Goal: Task Accomplishment & Management: Complete application form

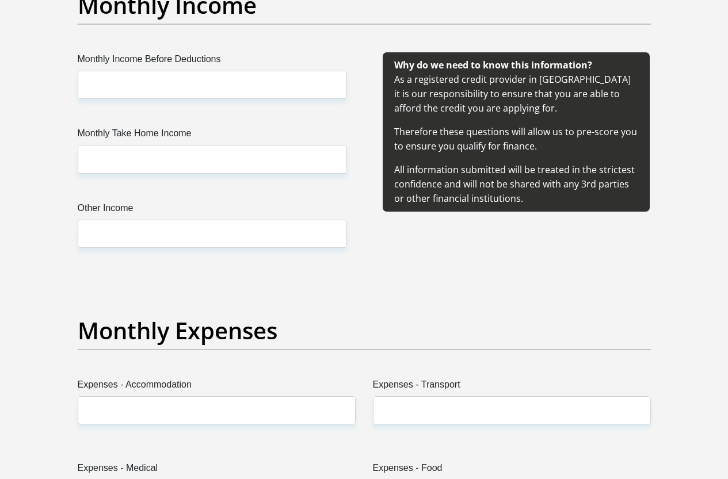
scroll to position [1265, 0]
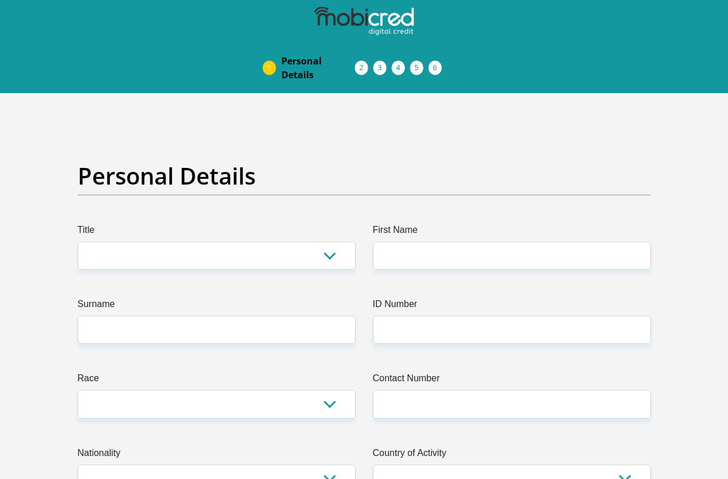
click at [0, 0] on span "Debicheck Mandate" at bounding box center [0, 0] width 0 height 0
click at [0, 0] on span "Documents" at bounding box center [0, 0] width 0 height 0
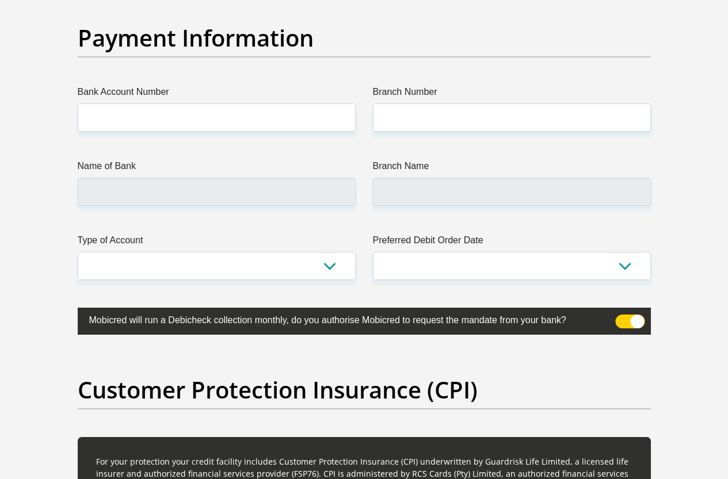
scroll to position [2531, 0]
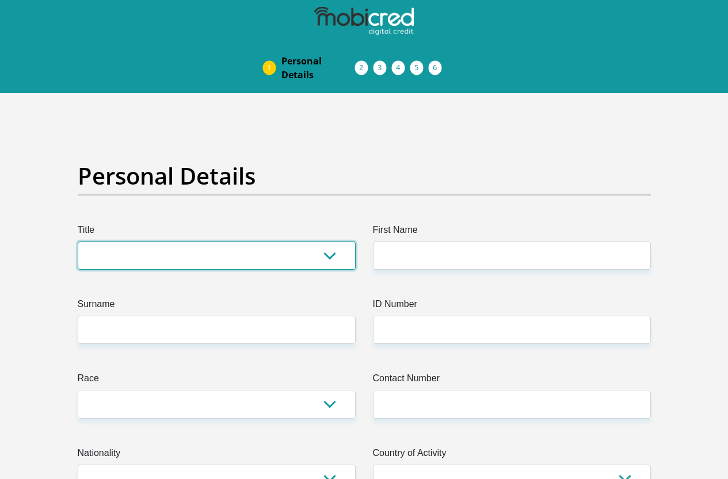
click at [114, 242] on select "Mr Ms Mrs Dr Other" at bounding box center [217, 256] width 278 height 28
select select "Mr"
click at [78, 242] on select "Mr Ms Mrs Dr Other" at bounding box center [217, 256] width 278 height 28
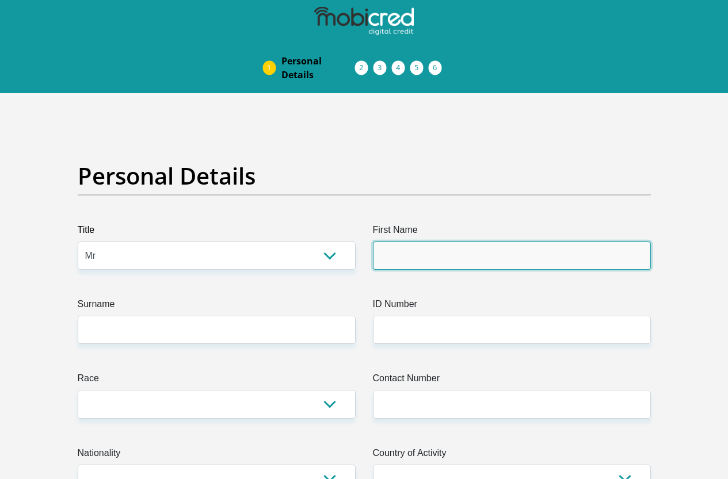
click at [419, 242] on input "First Name" at bounding box center [512, 256] width 278 height 28
type input "Goodman"
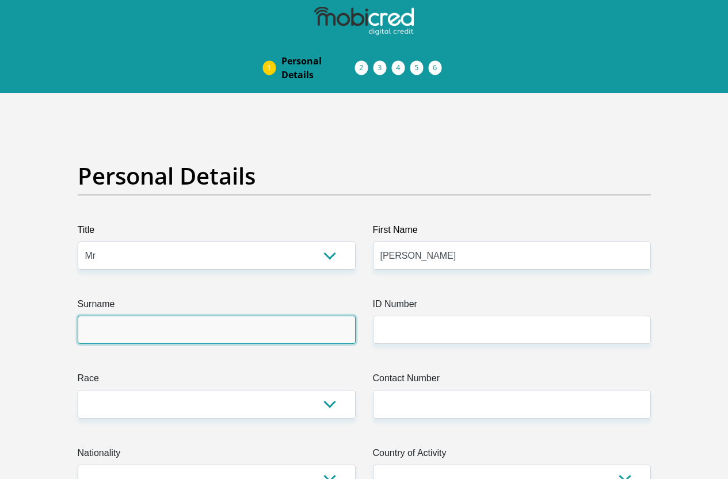
click at [174, 316] on input "Surname" at bounding box center [217, 330] width 278 height 28
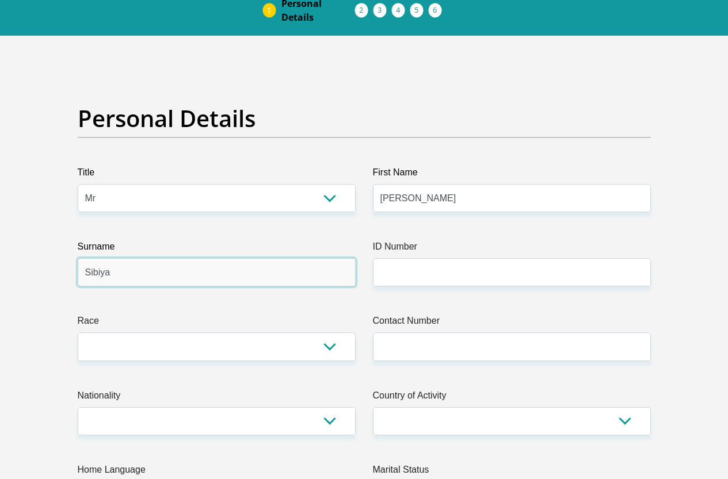
type input "Sibiya"
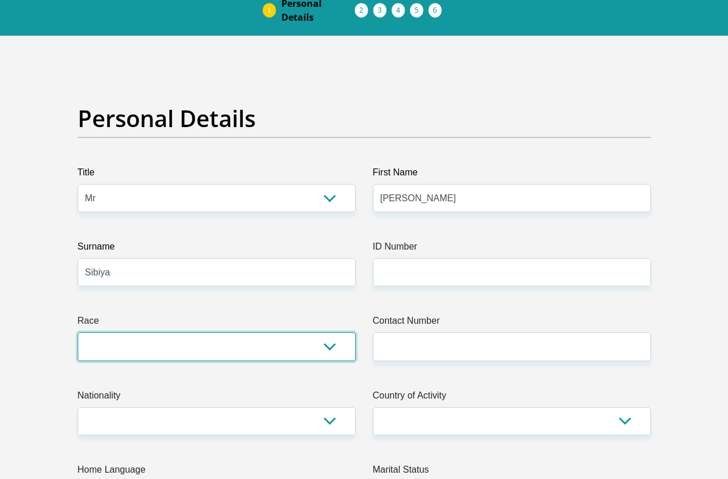
click at [113, 332] on select "Black Coloured Indian White Other" at bounding box center [217, 346] width 278 height 28
select select "1"
click at [78, 332] on select "Black Coloured Indian White Other" at bounding box center [217, 346] width 278 height 28
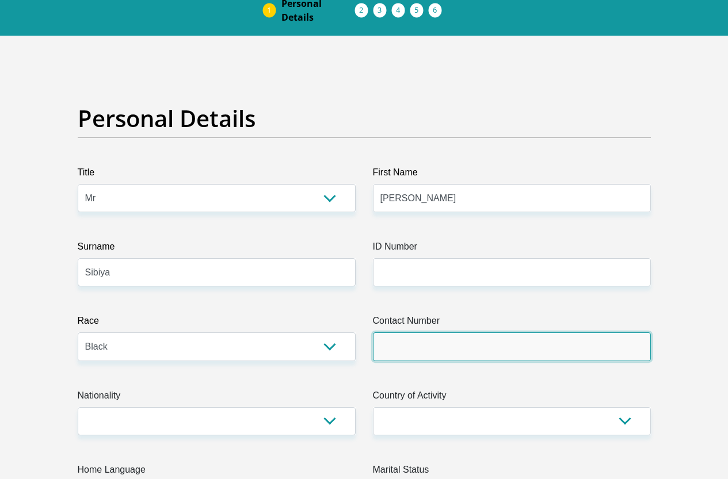
click at [410, 332] on input "Contact Number" at bounding box center [512, 346] width 278 height 28
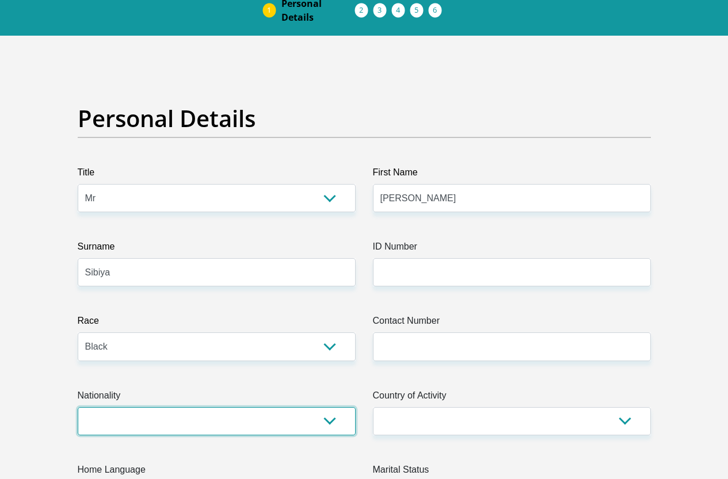
click at [313, 407] on select "South Africa Afghanistan Aland Islands Albania Algeria America Samoa American V…" at bounding box center [217, 421] width 278 height 28
select select "ZAF"
click at [78, 407] on select "South Africa Afghanistan Aland Islands Albania Algeria America Samoa American V…" at bounding box center [217, 421] width 278 height 28
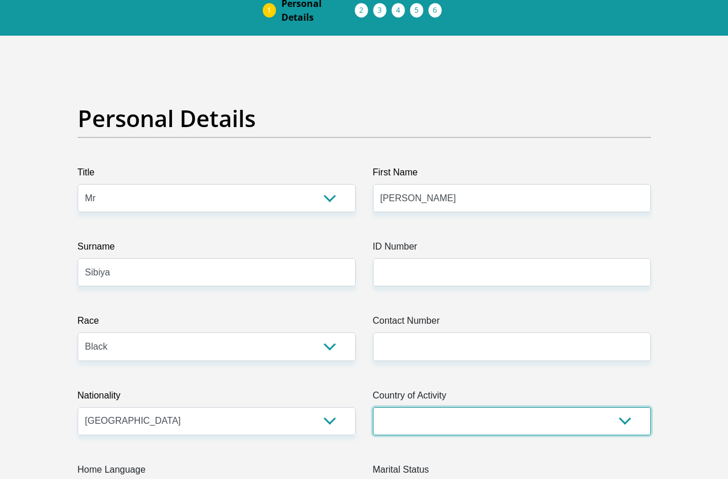
click at [533, 407] on select "South Africa Afghanistan Aland Islands Albania Algeria America Samoa American V…" at bounding box center [512, 421] width 278 height 28
click at [534, 407] on select "South Africa Afghanistan Aland Islands Albania Algeria America Samoa American V…" at bounding box center [512, 421] width 278 height 28
click at [437, 407] on select "South Africa Afghanistan Aland Islands Albania Algeria America Samoa American V…" at bounding box center [512, 421] width 278 height 28
select select "ZAF"
click at [373, 407] on select "South Africa Afghanistan Aland Islands Albania Algeria America Samoa American V…" at bounding box center [512, 421] width 278 height 28
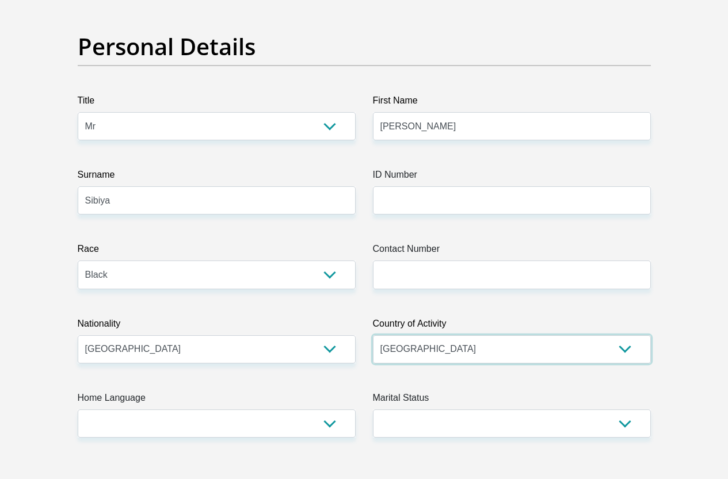
scroll to position [230, 0]
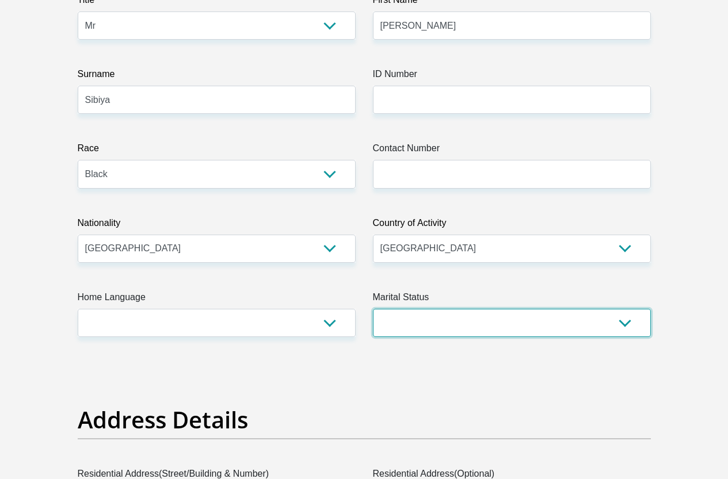
click at [418, 309] on select "Married ANC Single Divorced Widowed Married COP or Customary Law" at bounding box center [512, 323] width 278 height 28
select select "5"
click at [373, 309] on select "Married ANC Single Divorced Widowed Married COP or Customary Law" at bounding box center [512, 323] width 278 height 28
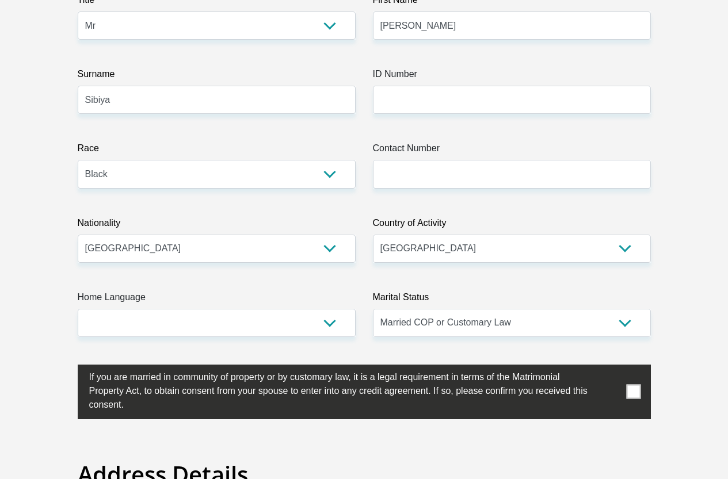
click at [630, 385] on span at bounding box center [633, 392] width 14 height 14
click at [66, 368] on input "checkbox" at bounding box center [66, 368] width 0 height 0
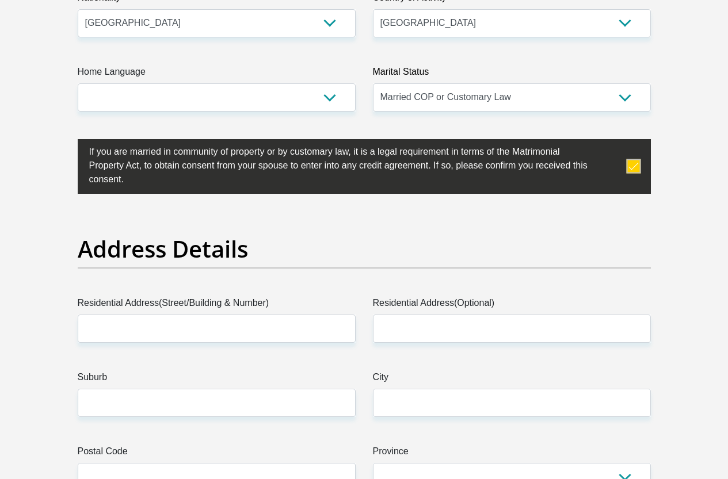
scroll to position [460, 0]
